Goal: Task Accomplishment & Management: Complete application form

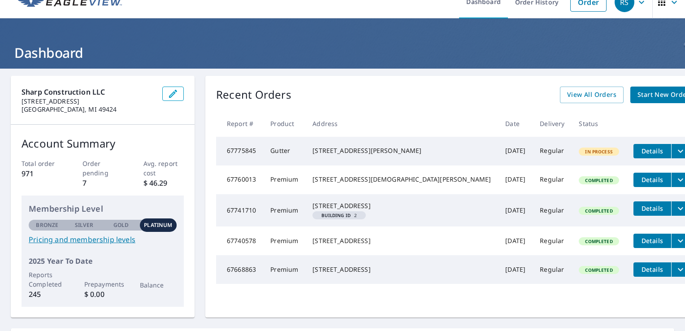
scroll to position [17, 0]
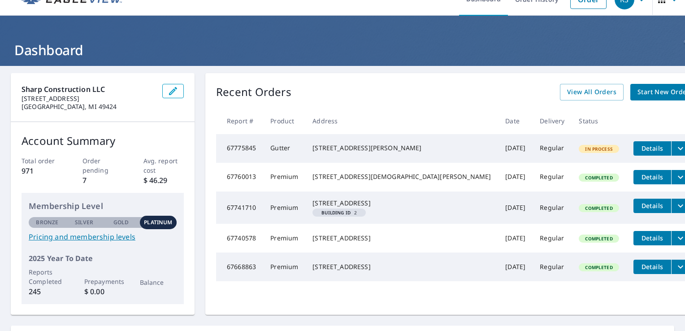
click at [675, 148] on icon "filesDropdownBtn-67775845" at bounding box center [680, 148] width 11 height 11
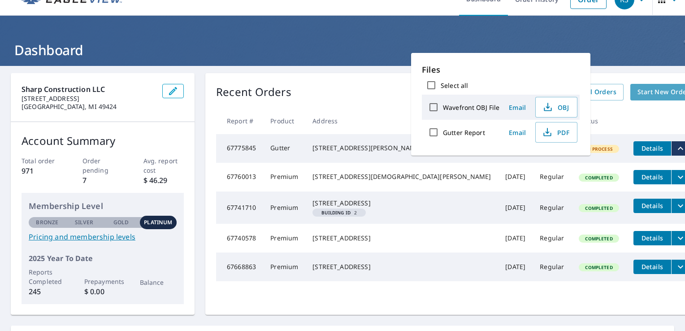
click at [638, 87] on span "Start New Order" at bounding box center [664, 92] width 52 height 11
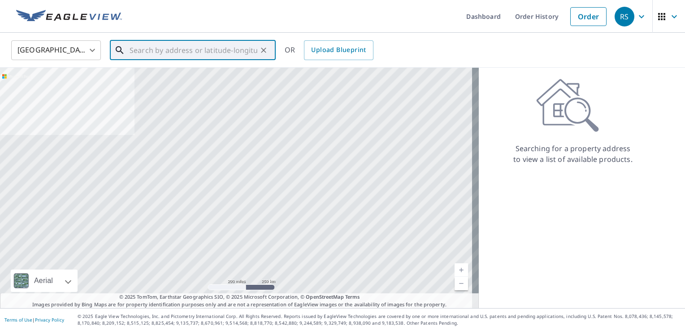
click at [212, 53] on input "text" at bounding box center [194, 50] width 128 height 25
paste input "[STREET_ADDRESS][PERSON_NAME]"
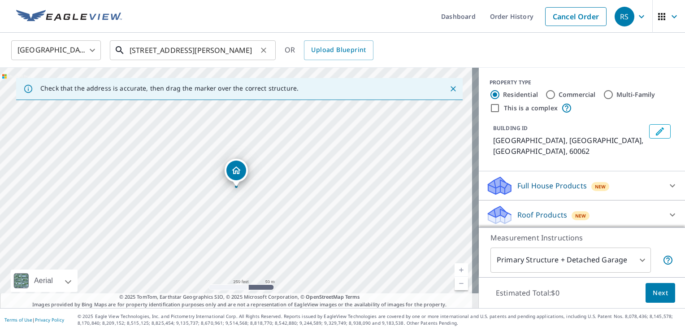
click at [203, 48] on input "[STREET_ADDRESS][PERSON_NAME]" at bounding box center [194, 50] width 128 height 25
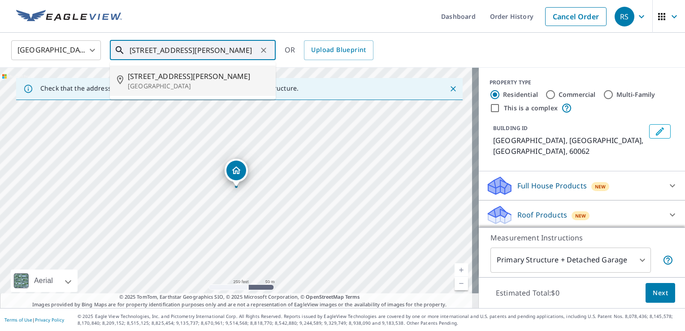
click at [165, 78] on span "[STREET_ADDRESS][PERSON_NAME]" at bounding box center [198, 76] width 141 height 11
type input "[STREET_ADDRESS][PERSON_NAME]"
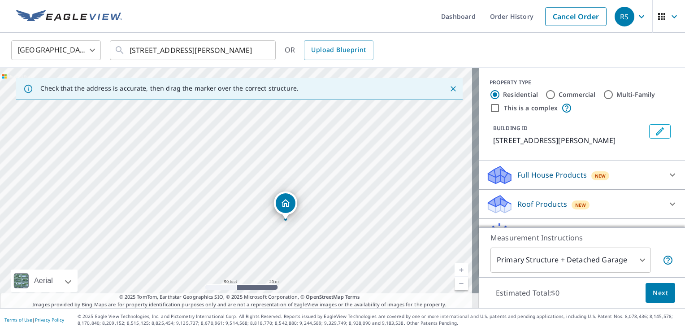
drag, startPoint x: 233, startPoint y: 174, endPoint x: 282, endPoint y: 207, distance: 59.2
click at [282, 207] on div "[STREET_ADDRESS][PERSON_NAME]" at bounding box center [239, 188] width 479 height 240
drag, startPoint x: 287, startPoint y: 176, endPoint x: 310, endPoint y: 189, distance: 26.3
click at [310, 189] on div "[STREET_ADDRESS][PERSON_NAME]" at bounding box center [239, 188] width 479 height 240
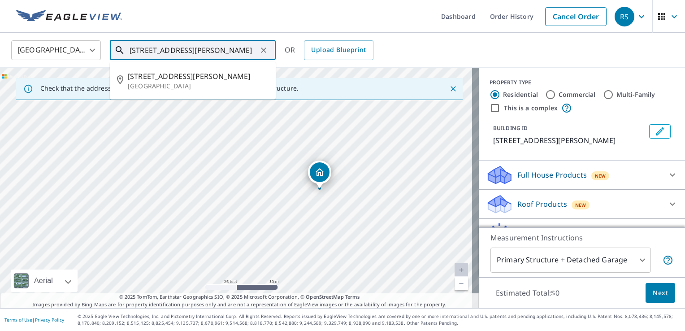
click at [210, 43] on input "[STREET_ADDRESS][PERSON_NAME]" at bounding box center [194, 50] width 128 height 25
